Goal: Task Accomplishment & Management: Complete application form

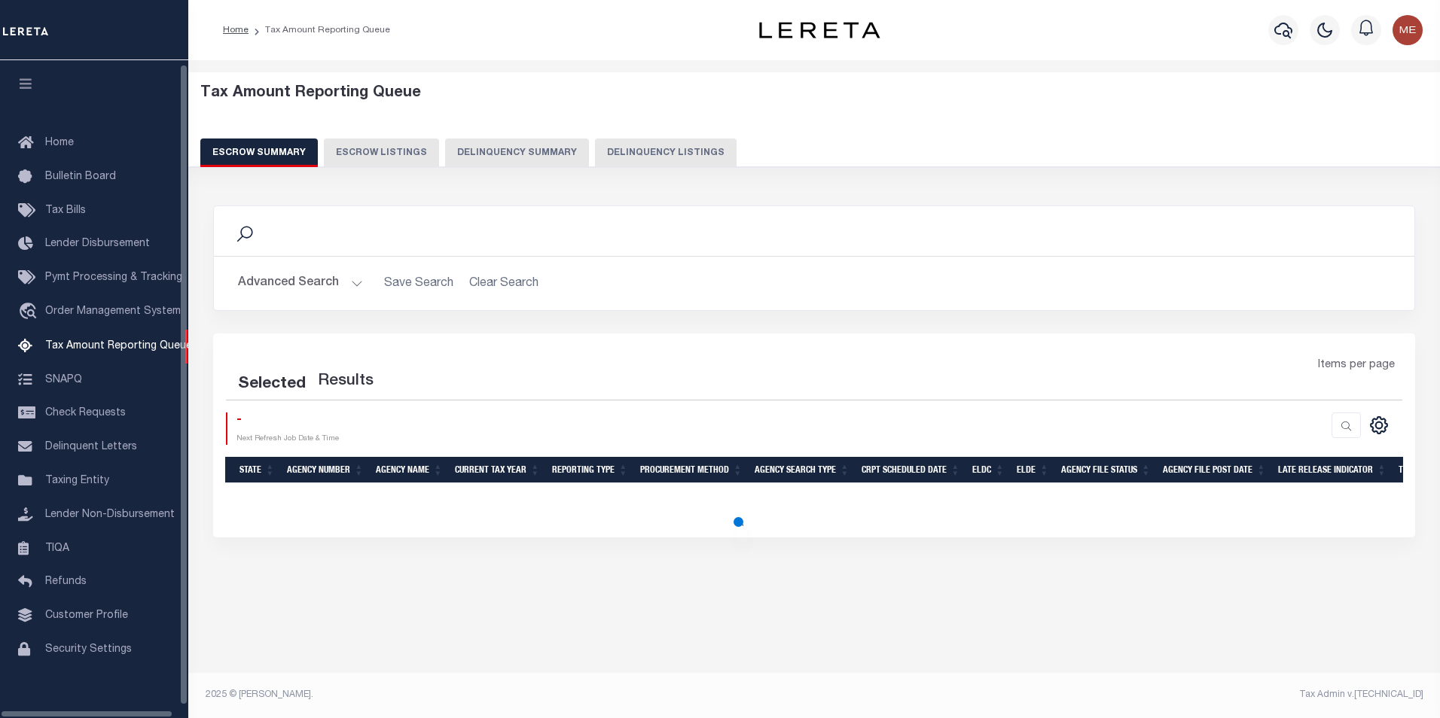
select select "100"
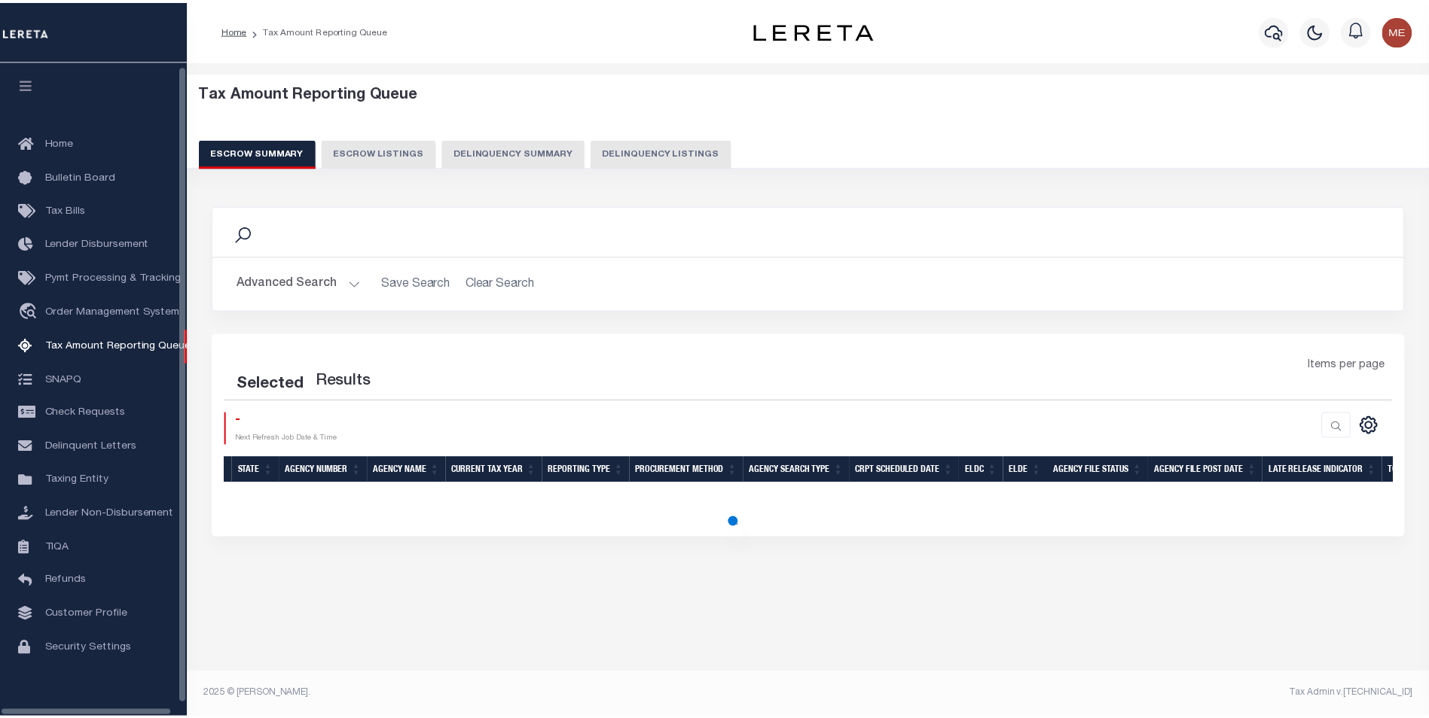
scroll to position [15, 0]
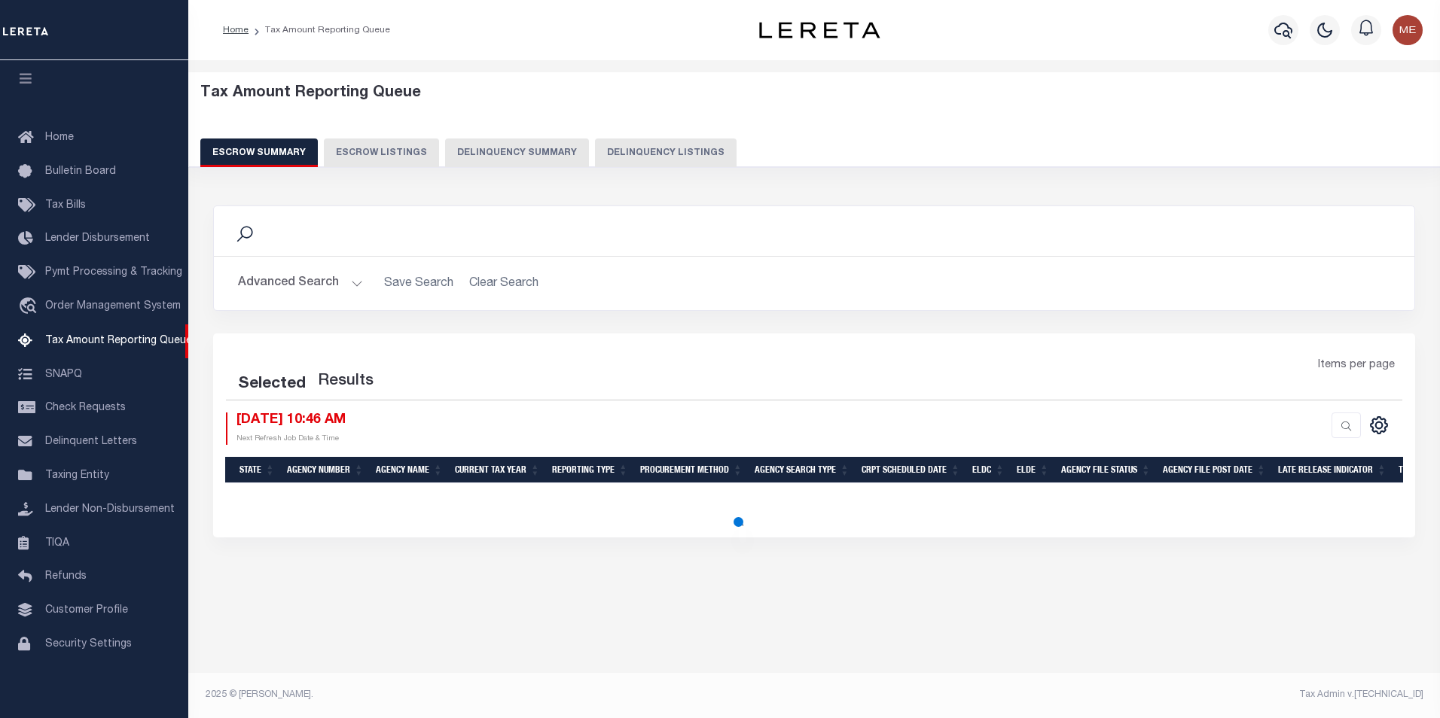
select select "100"
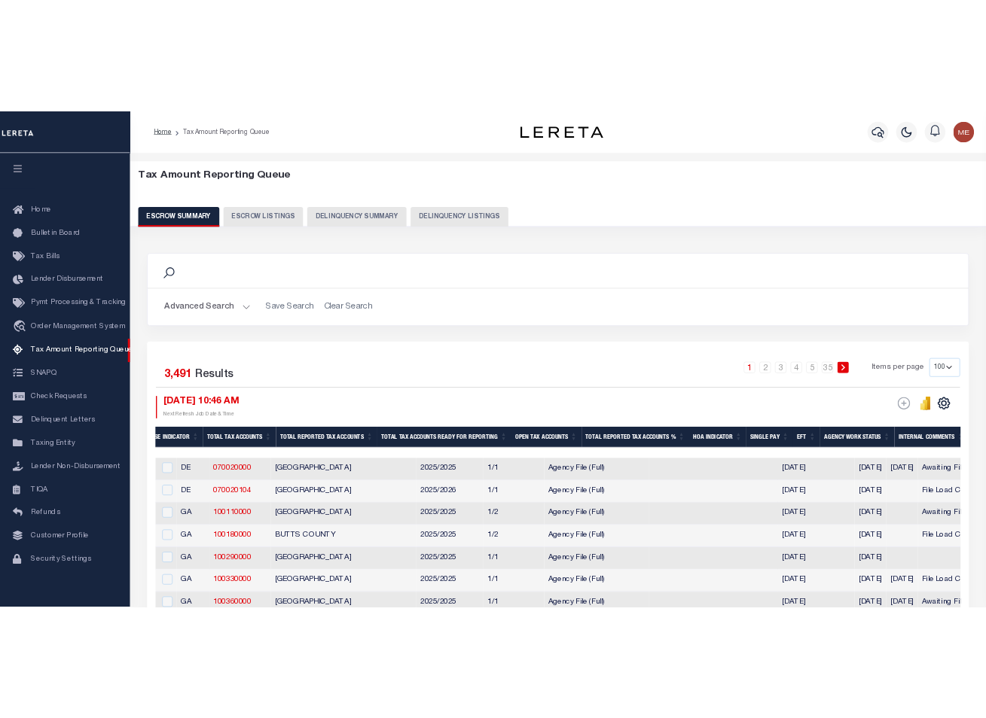
scroll to position [0, 2018]
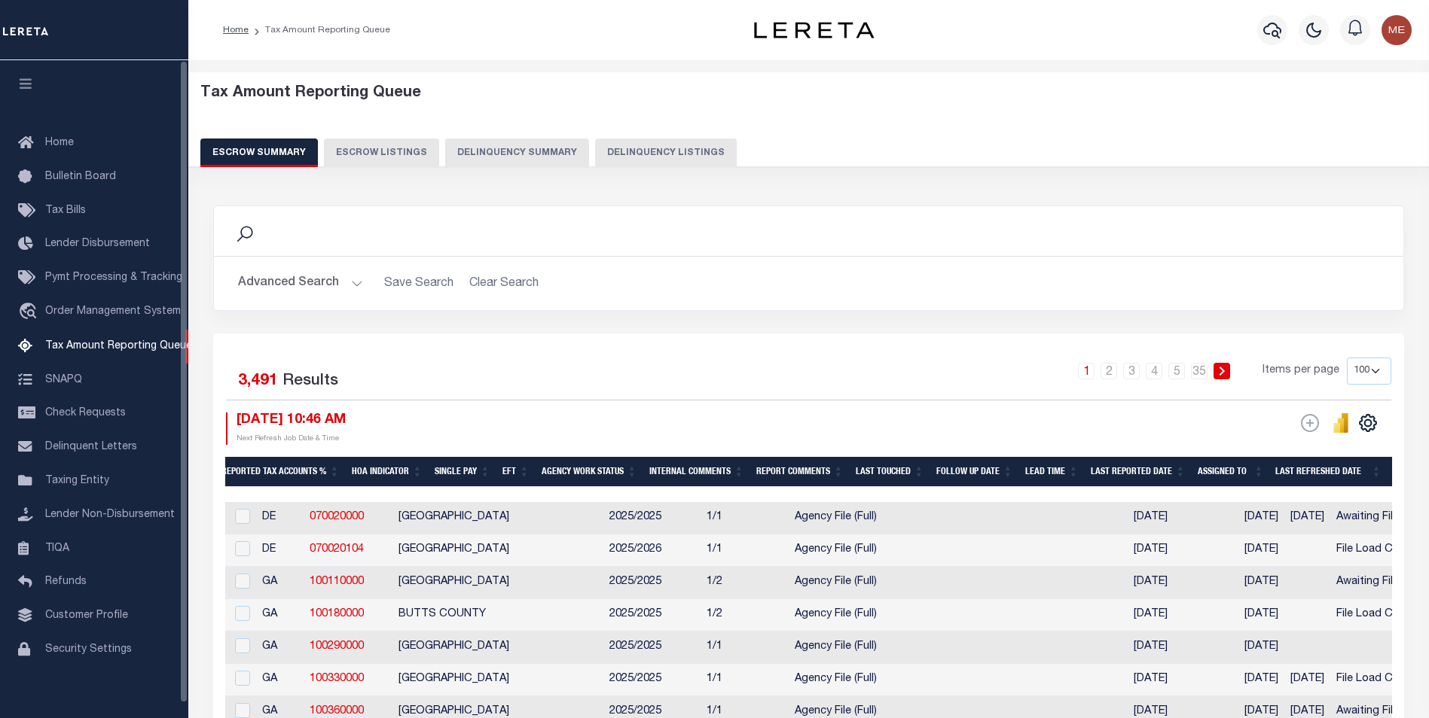
click at [673, 159] on button "Delinquency Listings" at bounding box center [666, 153] width 142 height 29
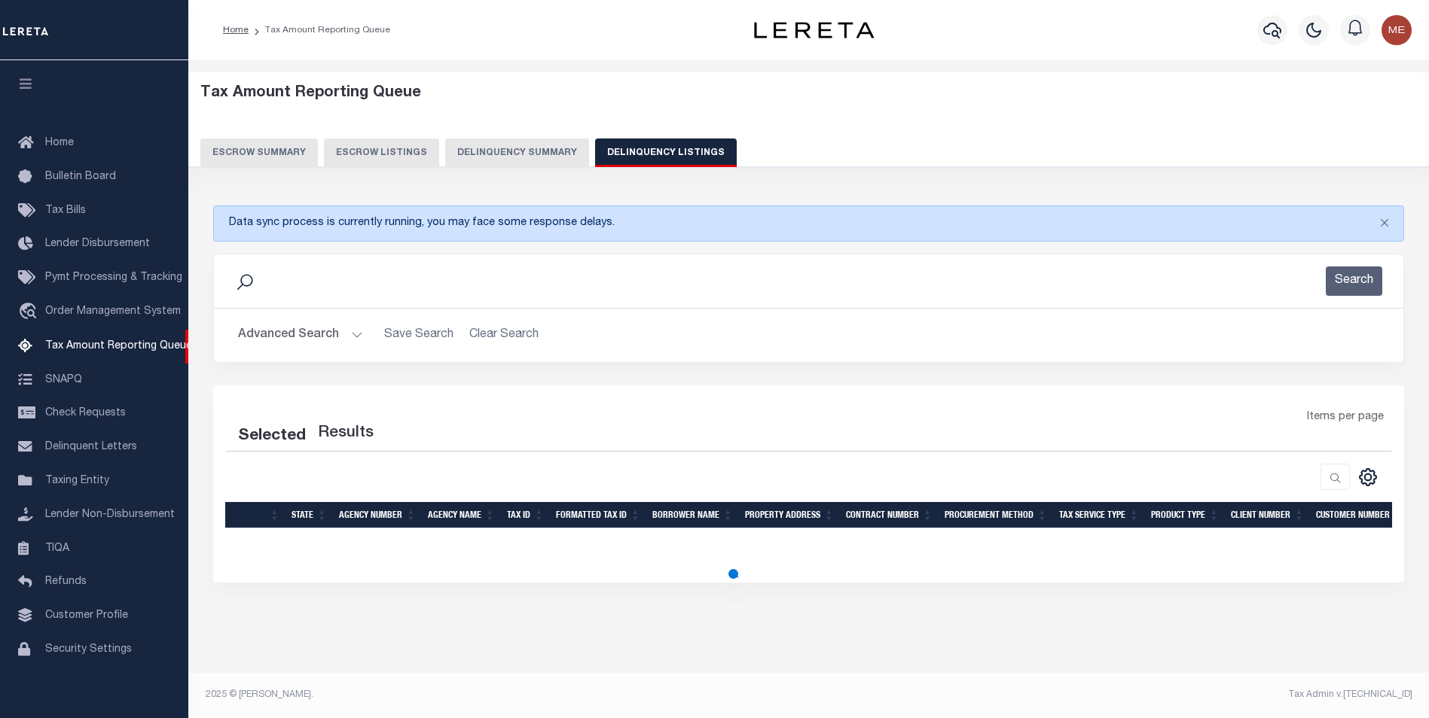
select select "100"
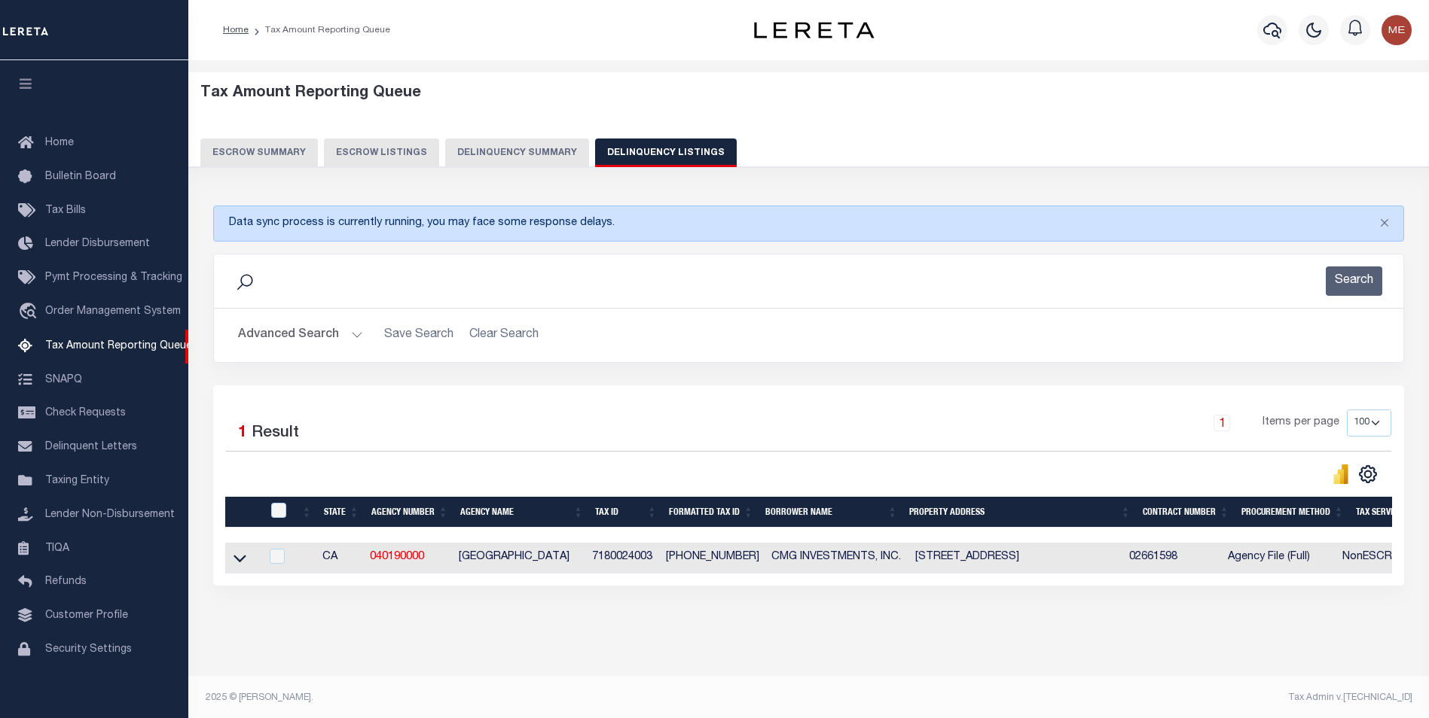
click at [491, 151] on button "Delinquency Summary" at bounding box center [517, 153] width 144 height 29
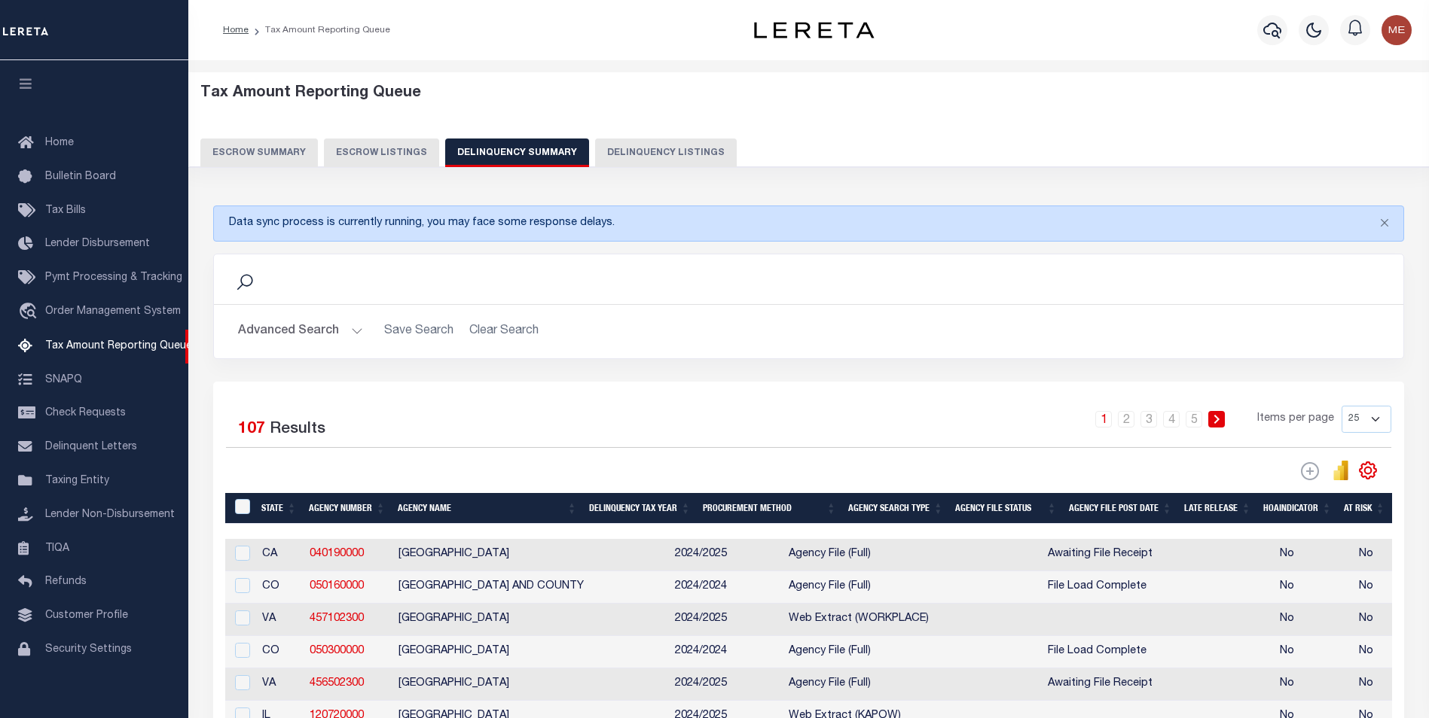
click at [1313, 477] on div "DLQ Web Extract Search Listings Export" at bounding box center [1310, 471] width 18 height 19
click at [243, 555] on input "checkbox" at bounding box center [242, 553] width 15 height 15
checkbox input "true"
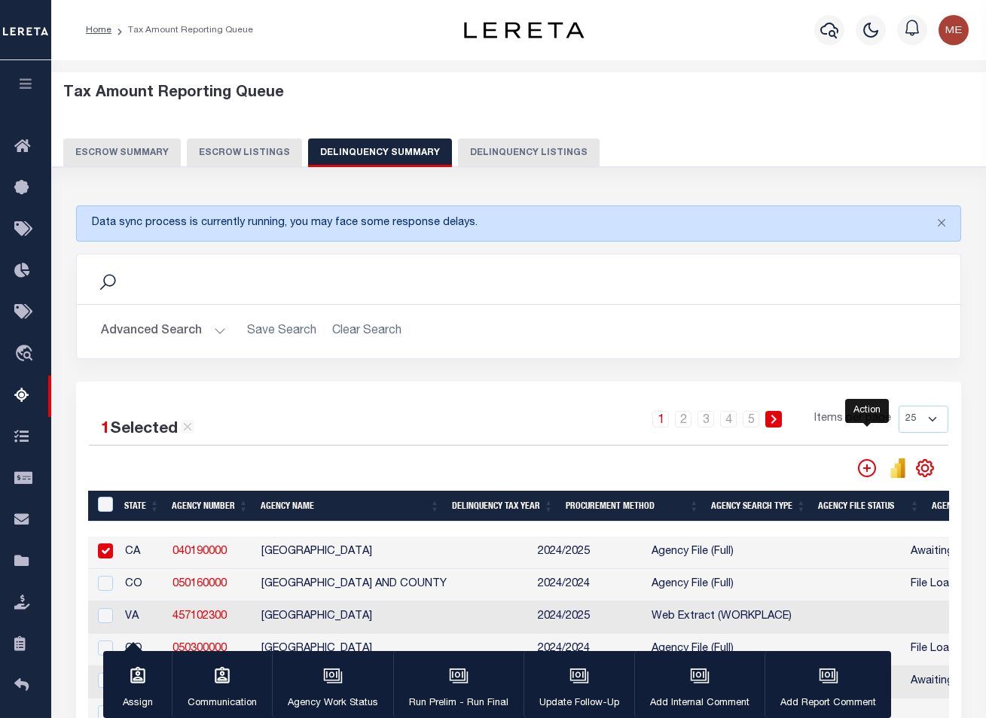
click at [862, 465] on icon "" at bounding box center [867, 468] width 18 height 18
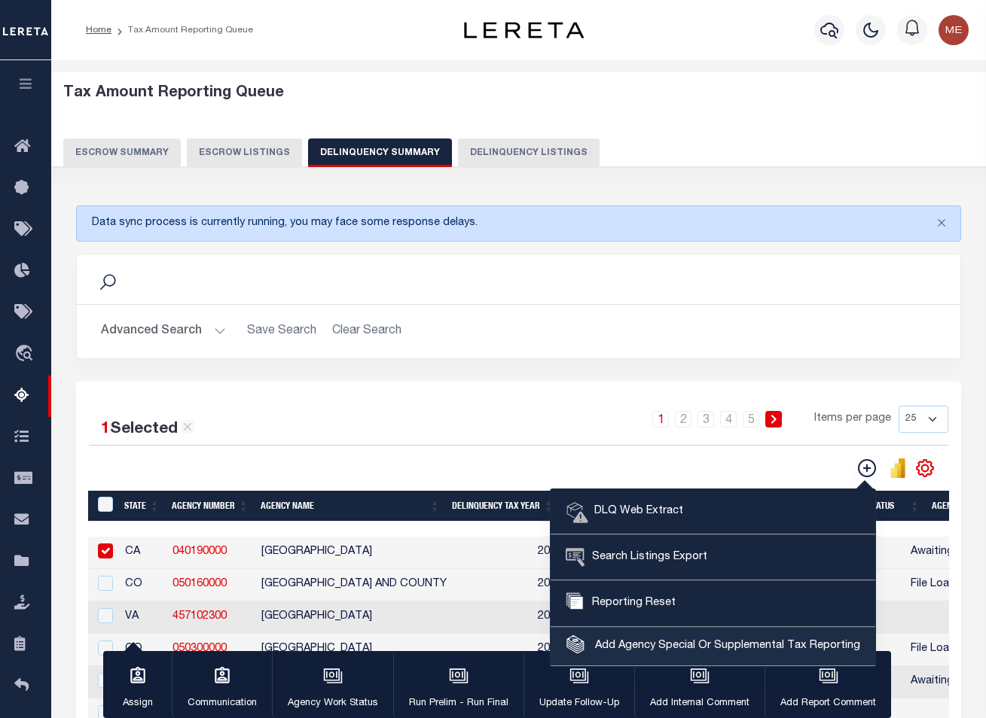
scroll to position [75, 0]
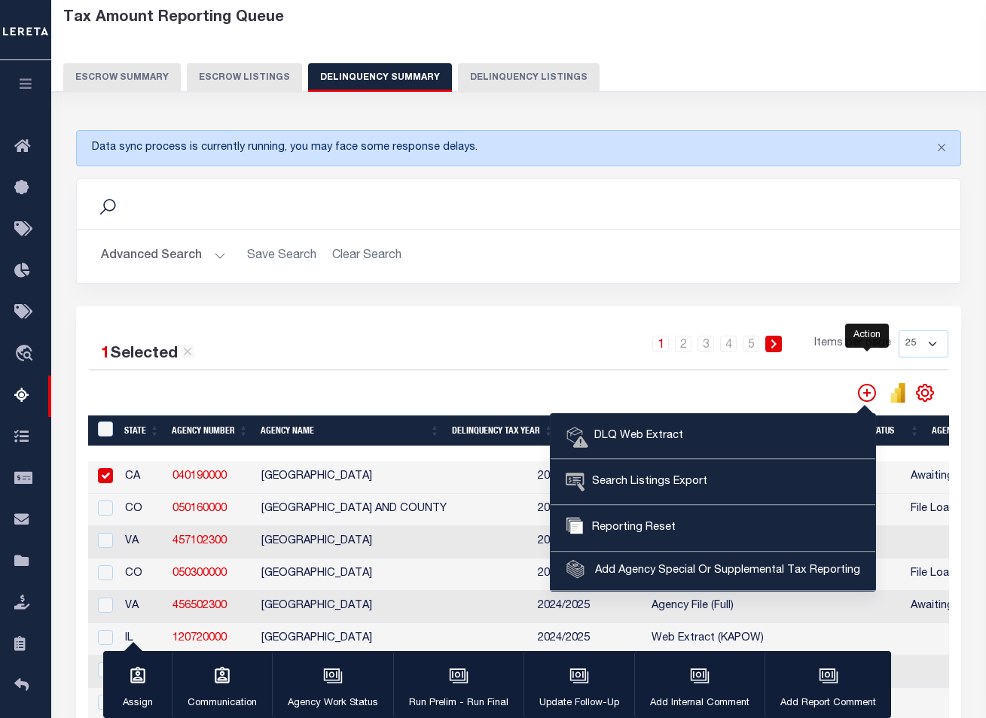
click at [858, 386] on icon "" at bounding box center [867, 393] width 18 height 18
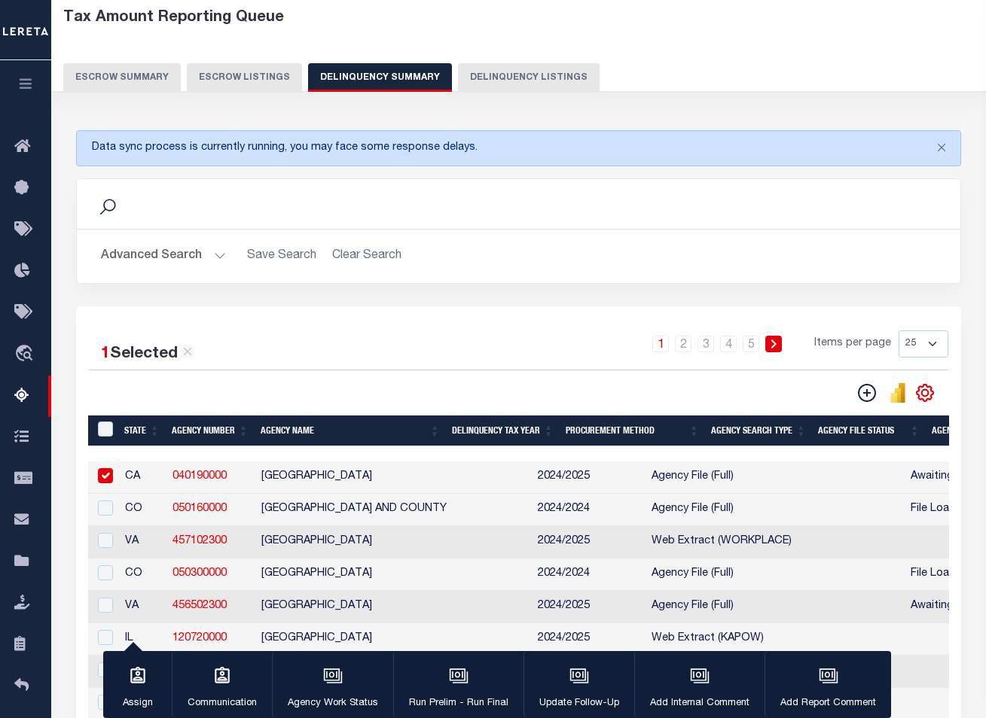
click at [856, 398] on button "DLQ Web Extract Search Listings Export Reporting Reset" at bounding box center [864, 393] width 38 height 20
click at [861, 395] on icon "" at bounding box center [867, 393] width 18 height 18
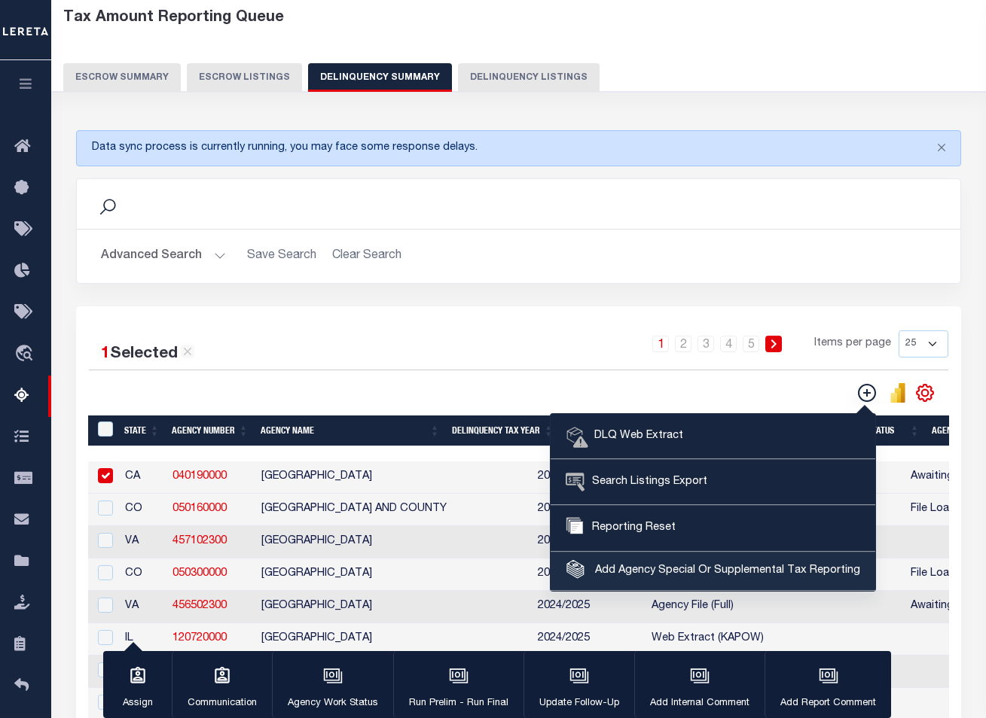
click at [700, 563] on link "Add Agency Special Or Supplemental Tax Reporting" at bounding box center [713, 572] width 325 height 38
select select "603700000"
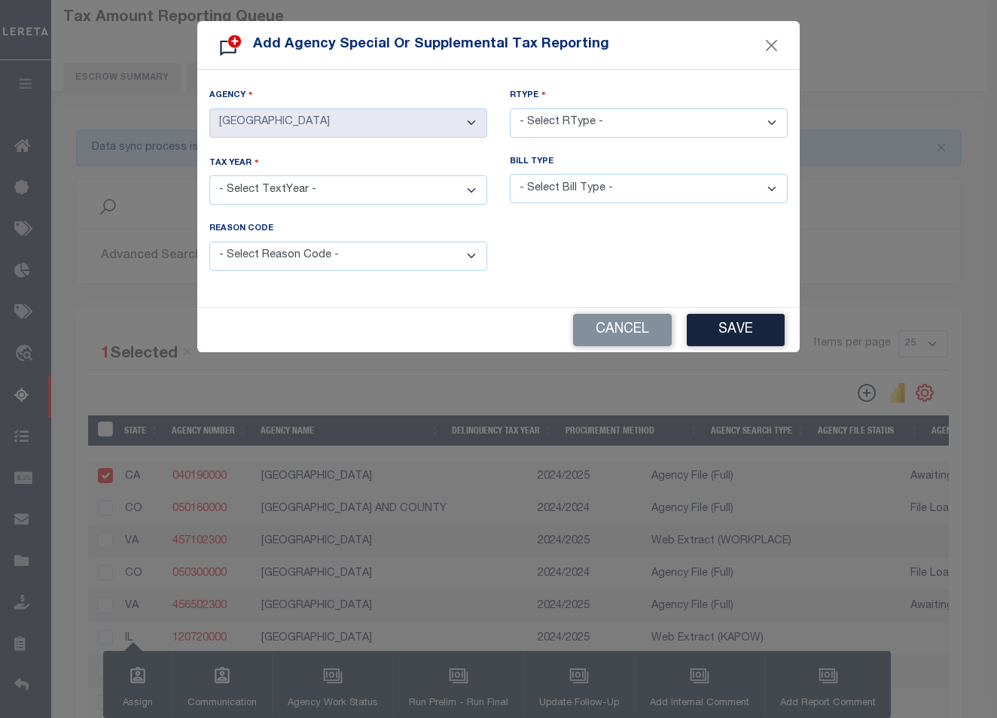
click at [584, 122] on select "- Select RType - 1/1 1/2 1/3 1/4 2/2 2/3 2/4 3/3 3/4 4/4" at bounding box center [649, 122] width 278 height 29
select select "1/1"
click at [510, 108] on select "- Select RType - 1/1 1/2 1/3 1/4 2/2 2/3 2/4 3/3 3/4 4/4" at bounding box center [649, 122] width 278 height 29
click at [395, 190] on select "- Select TextYear - 2028 2027 2026 2025 2024 2023 2022 2021 2020 2019 2018 2017…" at bounding box center [348, 189] width 278 height 29
select select "2023"
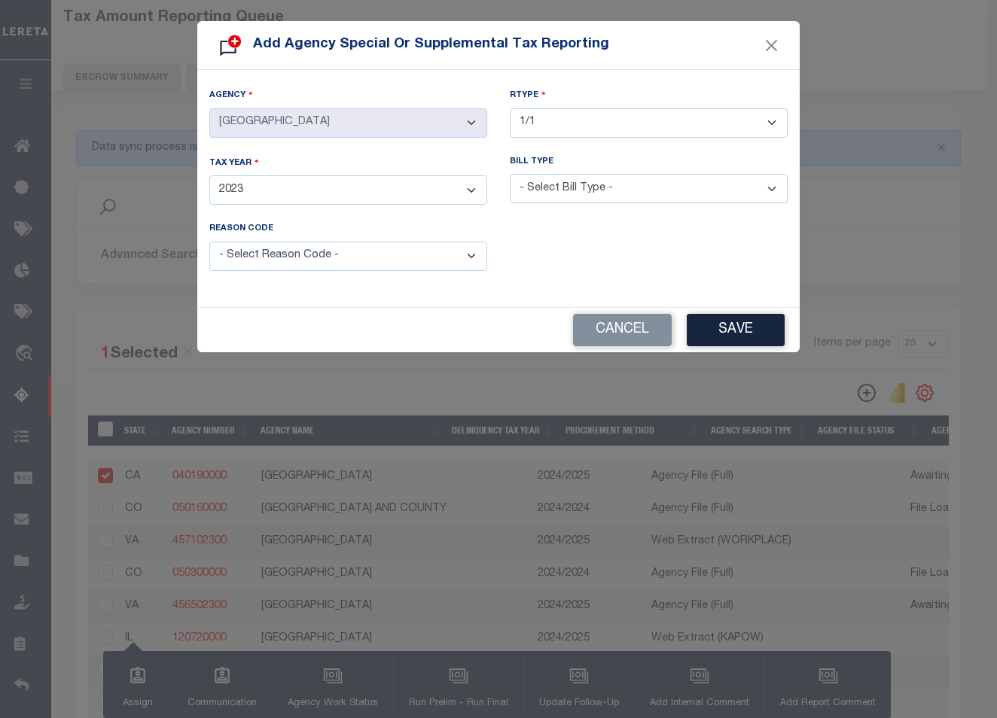
click at [209, 175] on select "- Select TextYear - 2028 2027 2026 2025 2024 2023 2022 2021 2020 2019 2018 2017…" at bounding box center [348, 189] width 278 height 29
click at [568, 174] on select "- Select Bill Type - Regular Delinquent Supplemental Corrected/Adjusted Bill - …" at bounding box center [649, 188] width 278 height 29
click at [510, 174] on select "- Select Bill Type - Regular Delinquent Supplemental Corrected/Adjusted Bill - …" at bounding box center [649, 188] width 278 height 29
click at [646, 193] on select "- Select Bill Type - Regular Delinquent Supplemental Corrected/Adjusted Bill - …" at bounding box center [649, 188] width 278 height 29
select select "2"
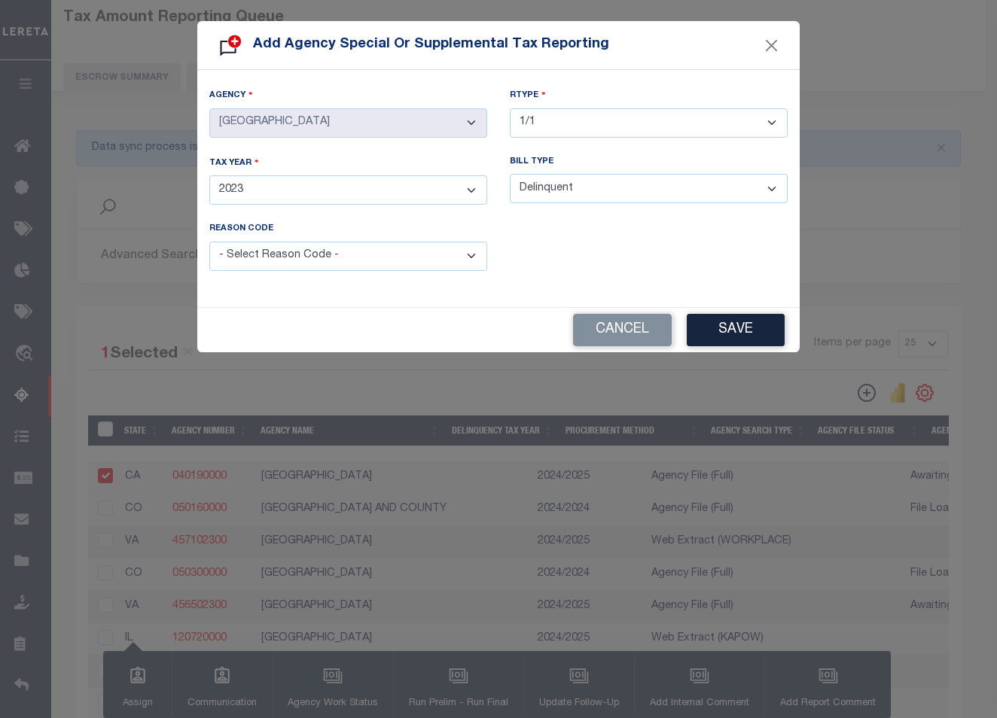
click at [510, 174] on select "- Select Bill Type - Regular Delinquent Supplemental Corrected/Adjusted Bill - …" at bounding box center [649, 188] width 278 height 29
click at [407, 249] on select "- Select Reason Code - Payment Reversal Taxable Value Change Assessment Change …" at bounding box center [348, 256] width 278 height 29
select select "2"
click at [209, 242] on select "- Select Reason Code - Payment Reversal Taxable Value Change Assessment Change …" at bounding box center [348, 256] width 278 height 29
click at [755, 319] on button "Save" at bounding box center [736, 330] width 98 height 32
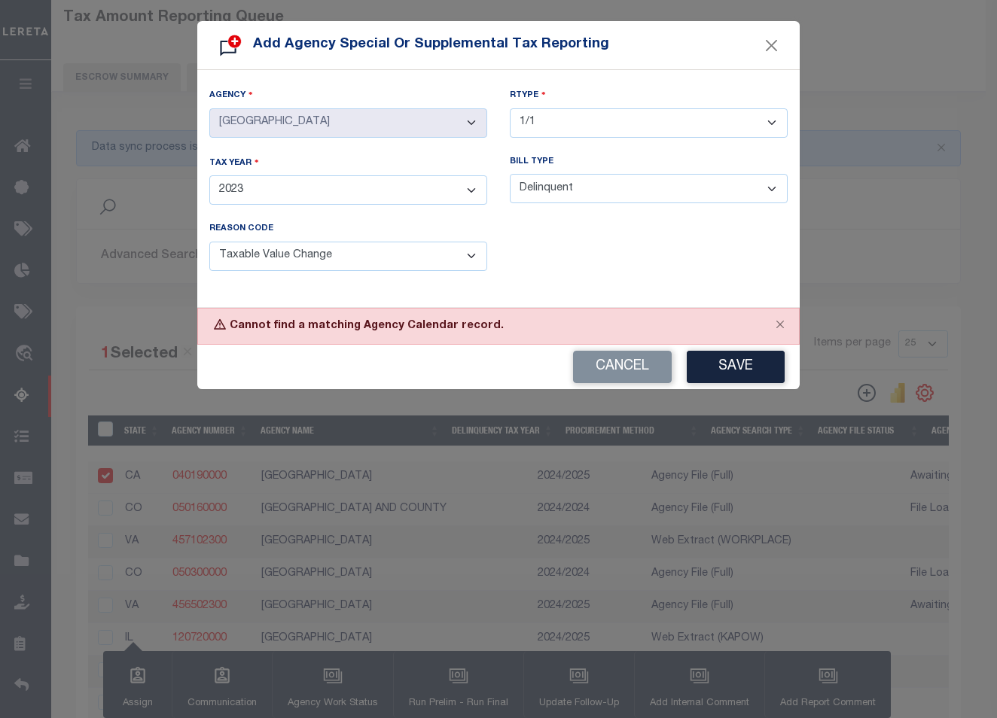
click at [654, 120] on select "- Select RType - 1/1 1/2 1/3 1/4 2/2 2/3 2/4 3/3 3/4 4/4" at bounding box center [649, 122] width 278 height 29
select select "1/2"
click at [510, 108] on select "- Select RType - 1/1 1/2 1/3 1/4 2/2 2/3 2/4 3/3 3/4 4/4" at bounding box center [649, 122] width 278 height 29
click at [604, 119] on select "- Select RType - 1/1 1/2 1/3 1/4 2/2 2/3 2/4 3/3 3/4 4/4" at bounding box center [649, 122] width 278 height 29
click at [510, 108] on select "- Select RType - 1/1 1/2 1/3 1/4 2/2 2/3 2/4 3/3 3/4 4/4" at bounding box center [649, 122] width 278 height 29
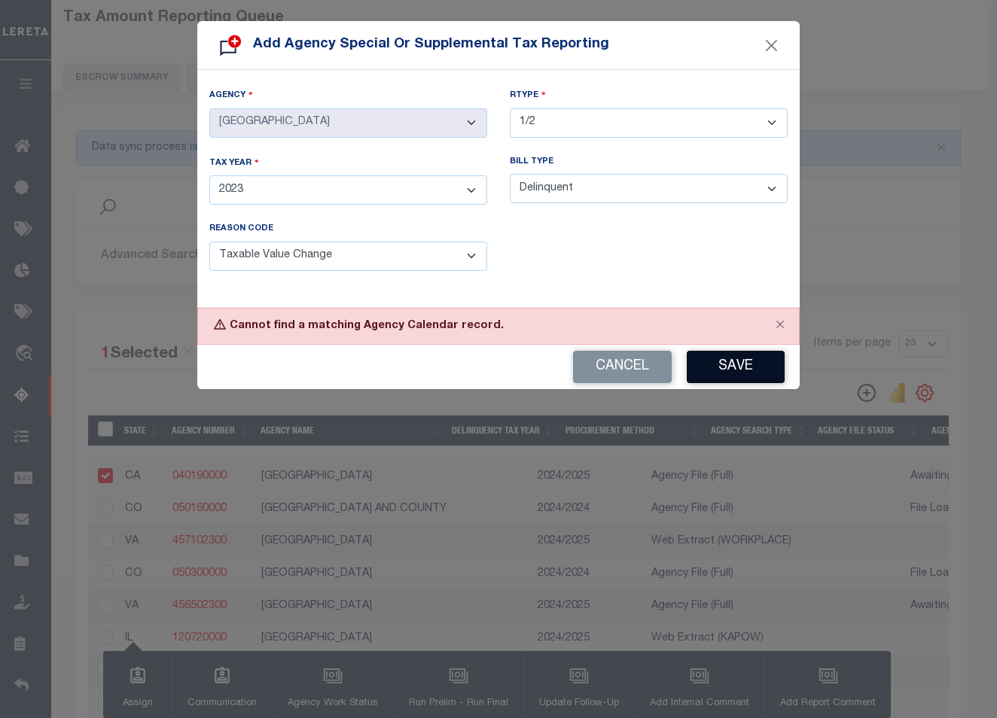
click at [746, 356] on button "Save" at bounding box center [736, 367] width 98 height 32
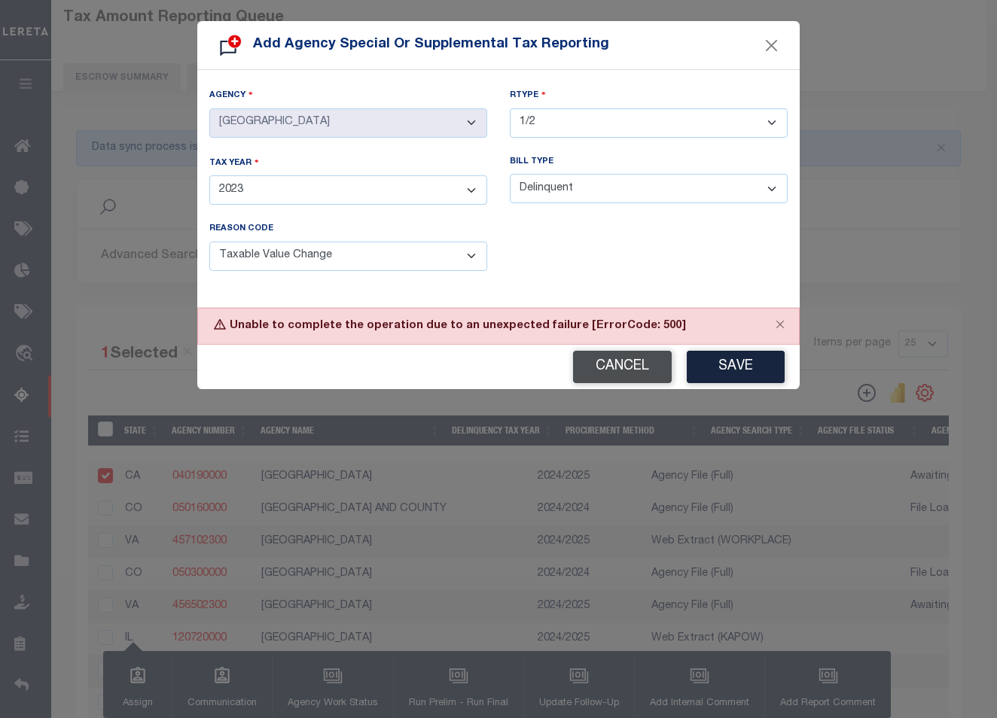
click at [637, 365] on button "Cancel" at bounding box center [622, 367] width 99 height 32
